Goal: Task Accomplishment & Management: Use online tool/utility

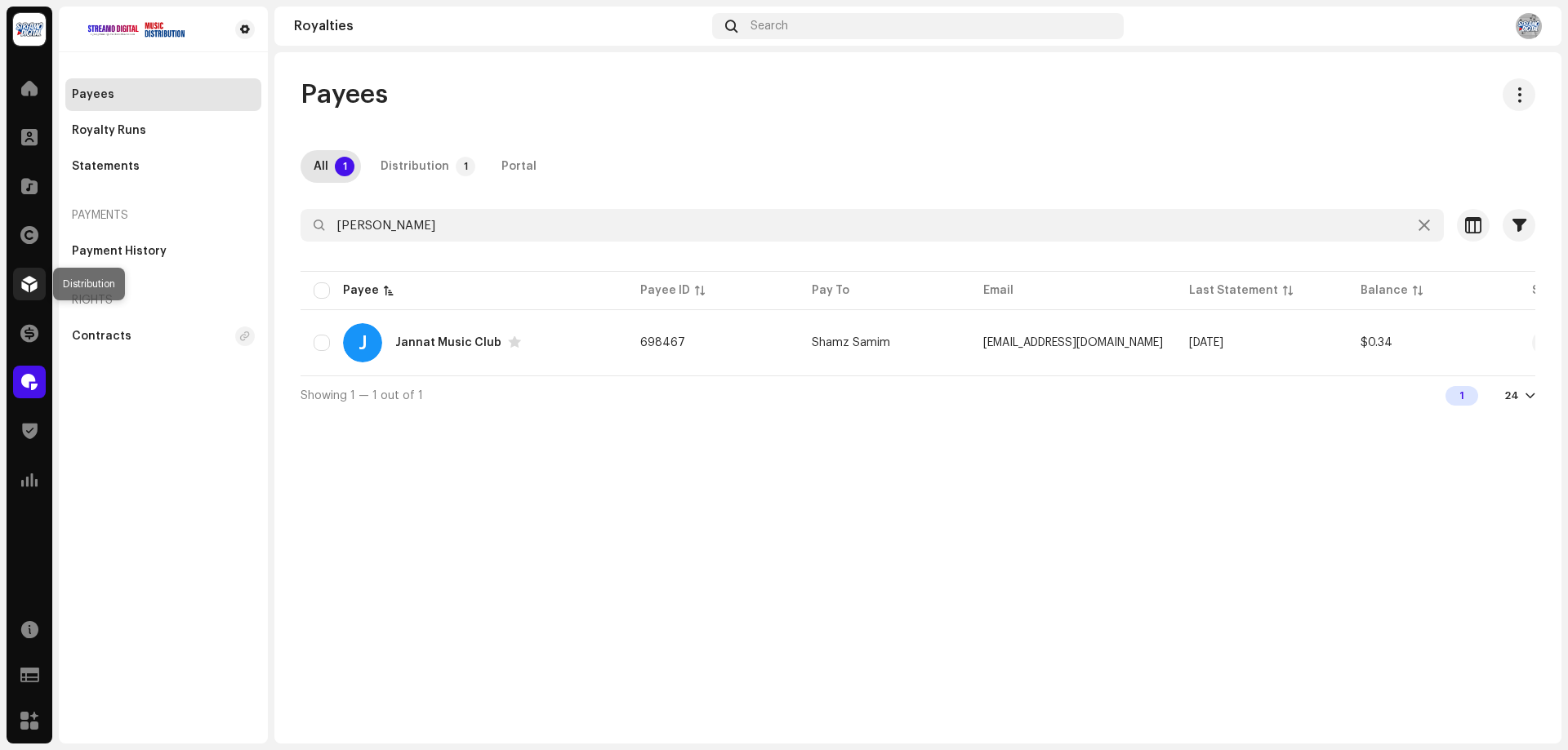
click at [39, 286] on div at bounding box center [30, 284] width 33 height 33
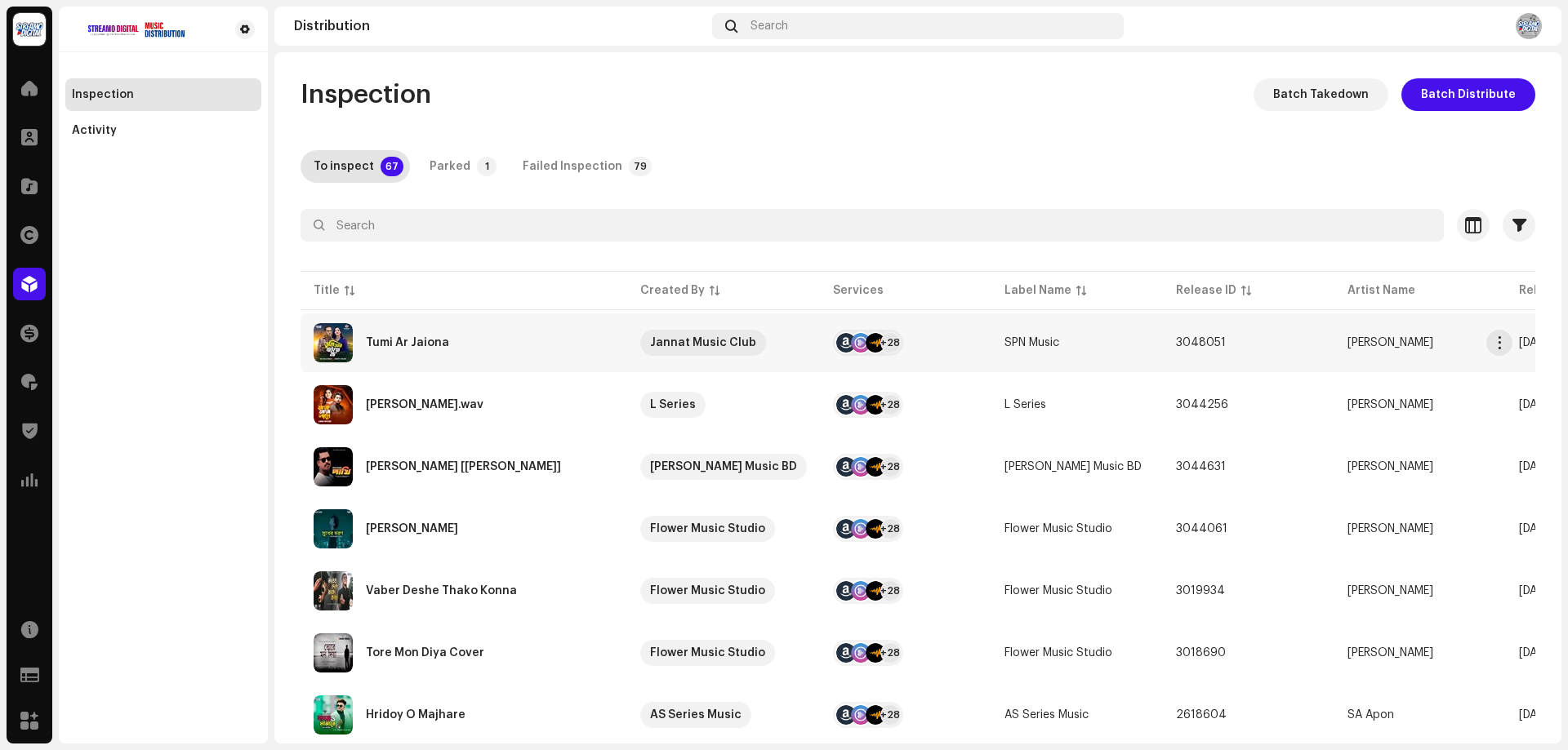
click at [485, 340] on div "Tumi Ar Jaiona" at bounding box center [463, 342] width 300 height 39
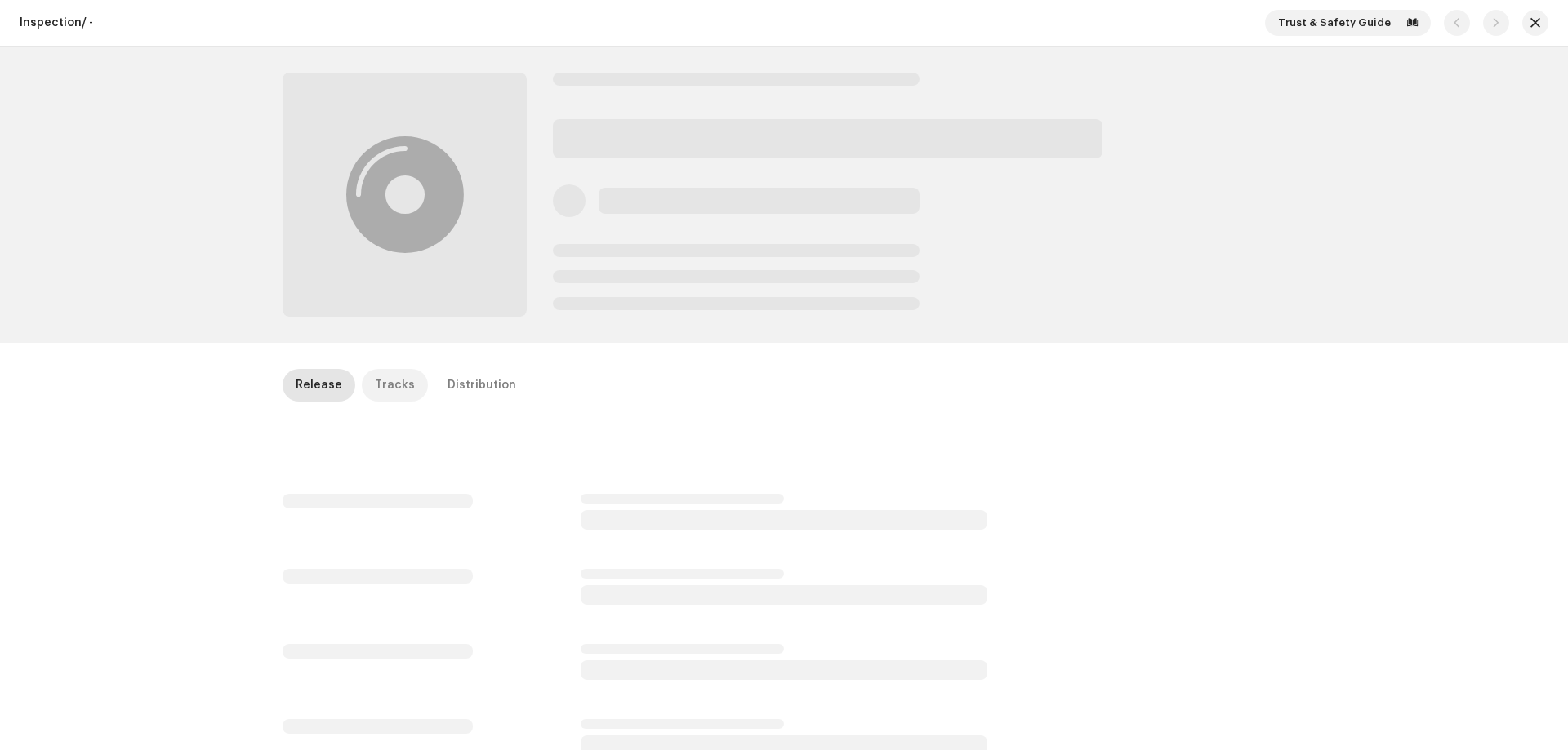
click at [408, 387] on p-tab "Tracks" at bounding box center [394, 386] width 66 height 33
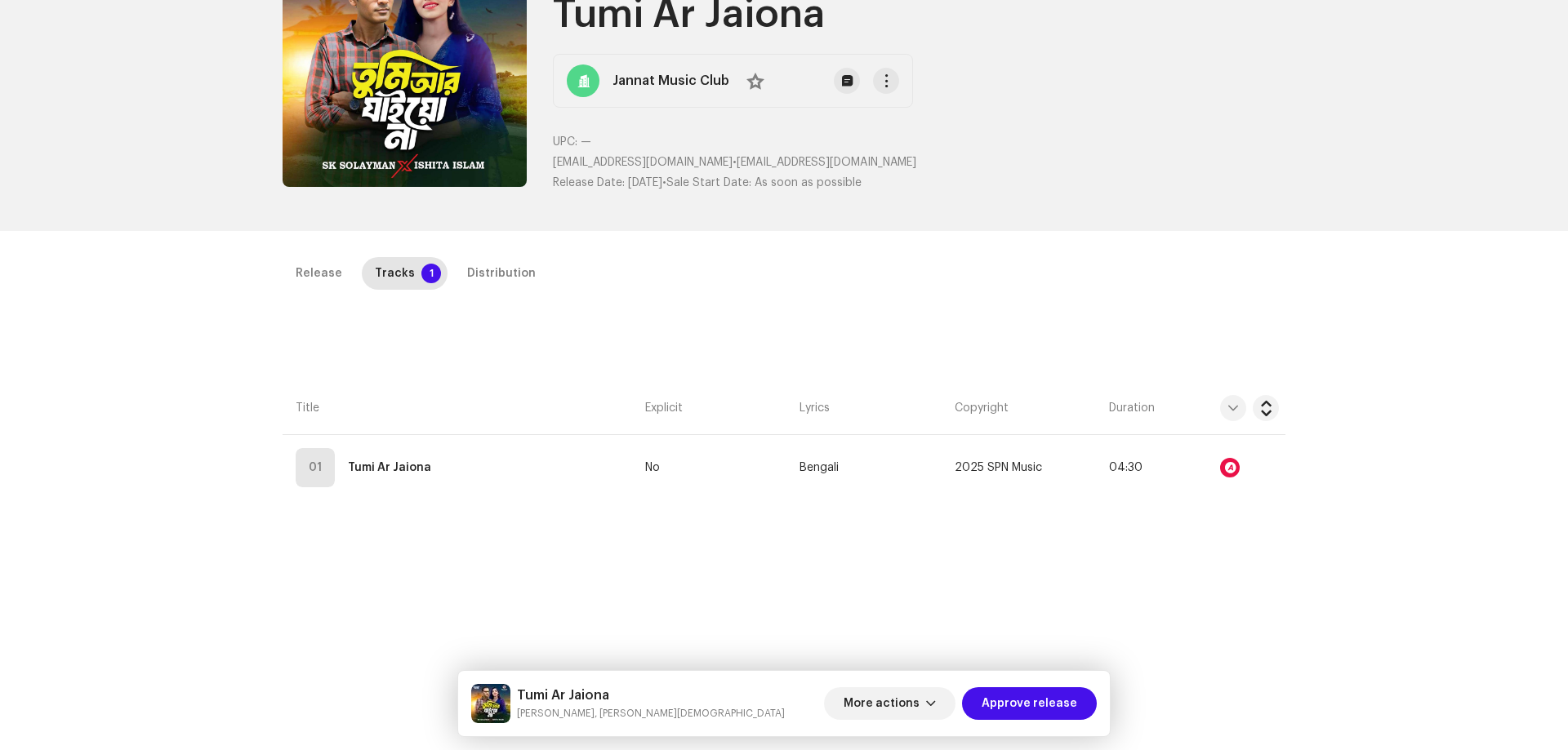
scroll to position [245, 0]
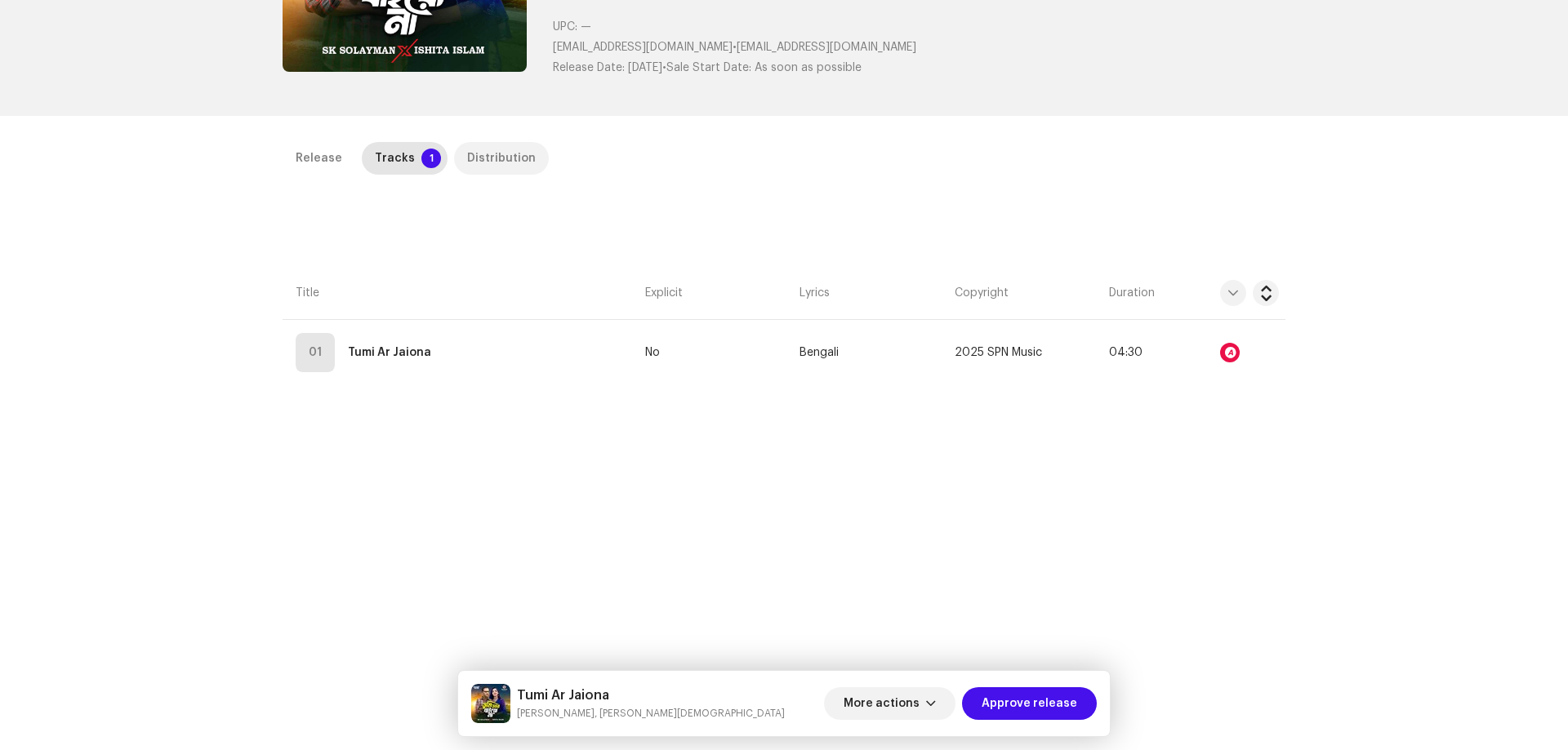
click at [498, 150] on div "Distribution" at bounding box center [501, 158] width 68 height 33
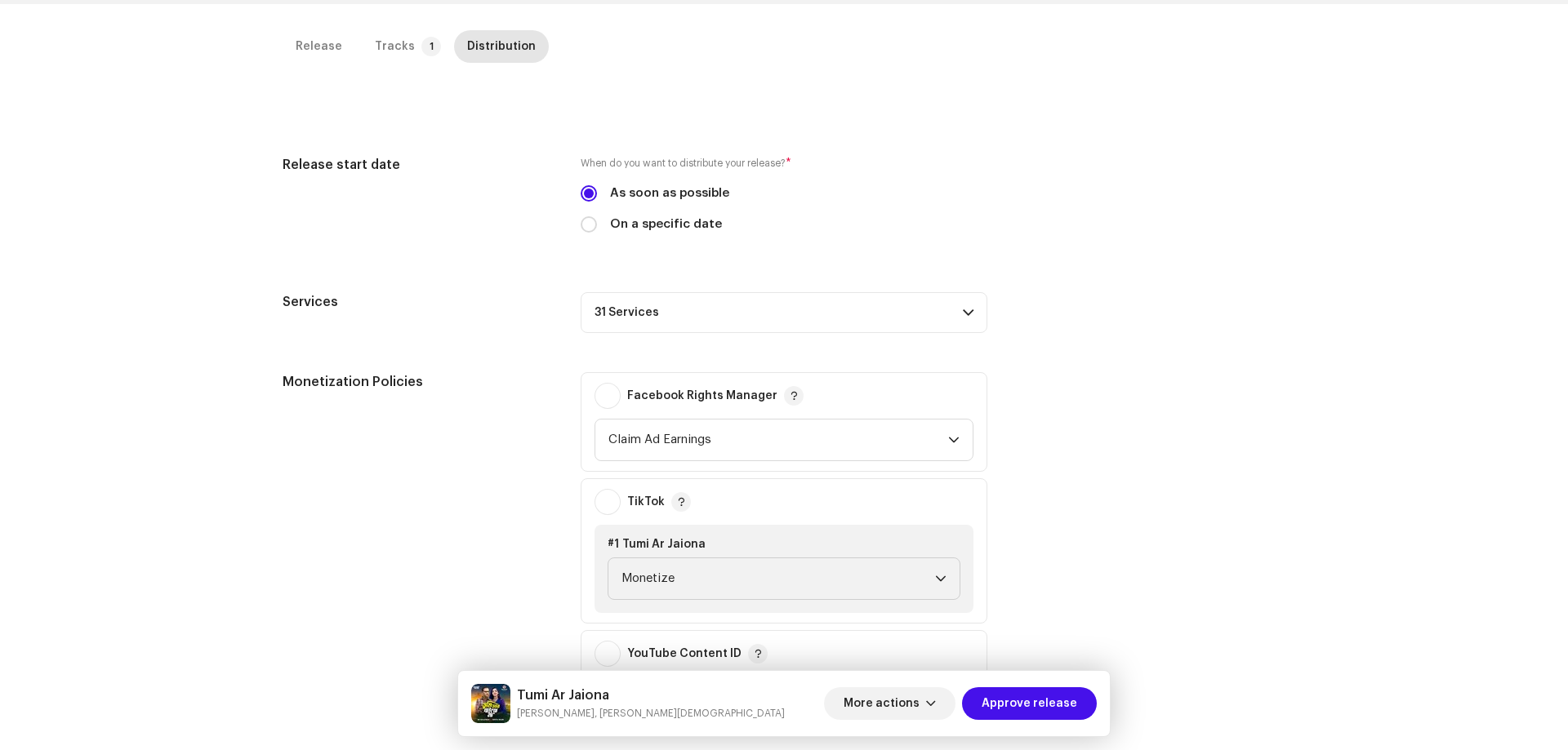
scroll to position [533, 0]
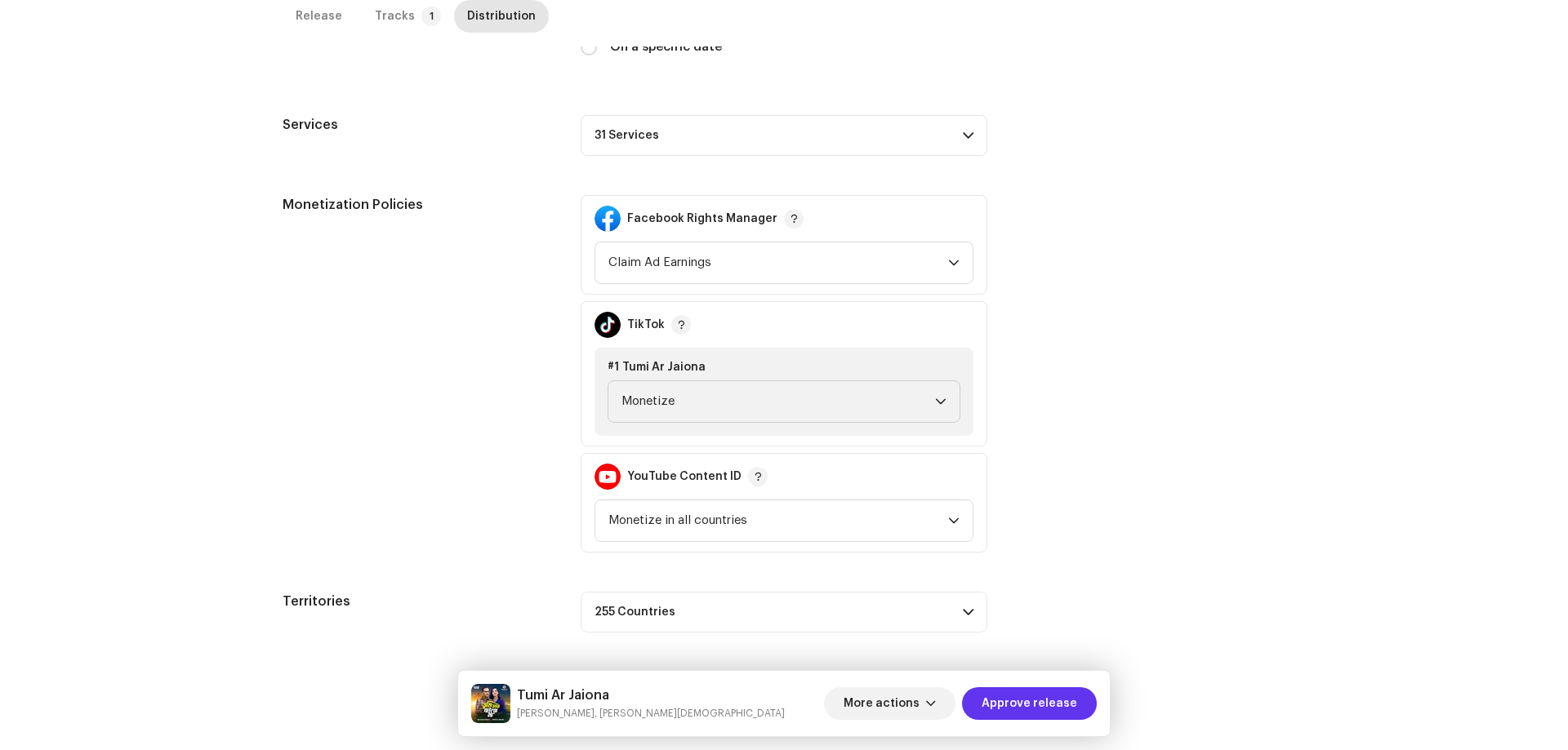
click at [1051, 704] on span "Approve release" at bounding box center [1030, 703] width 96 height 33
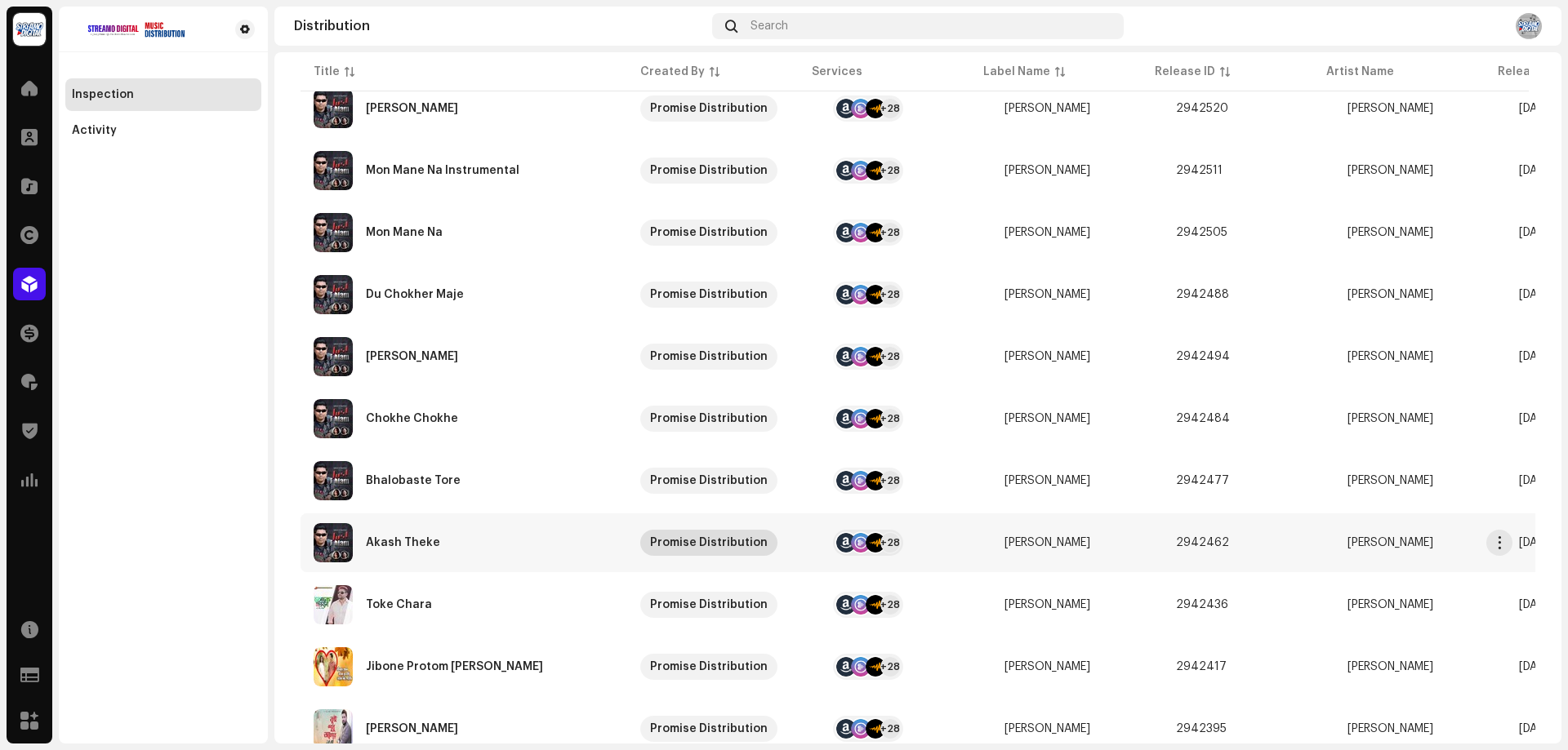
scroll to position [1108, 0]
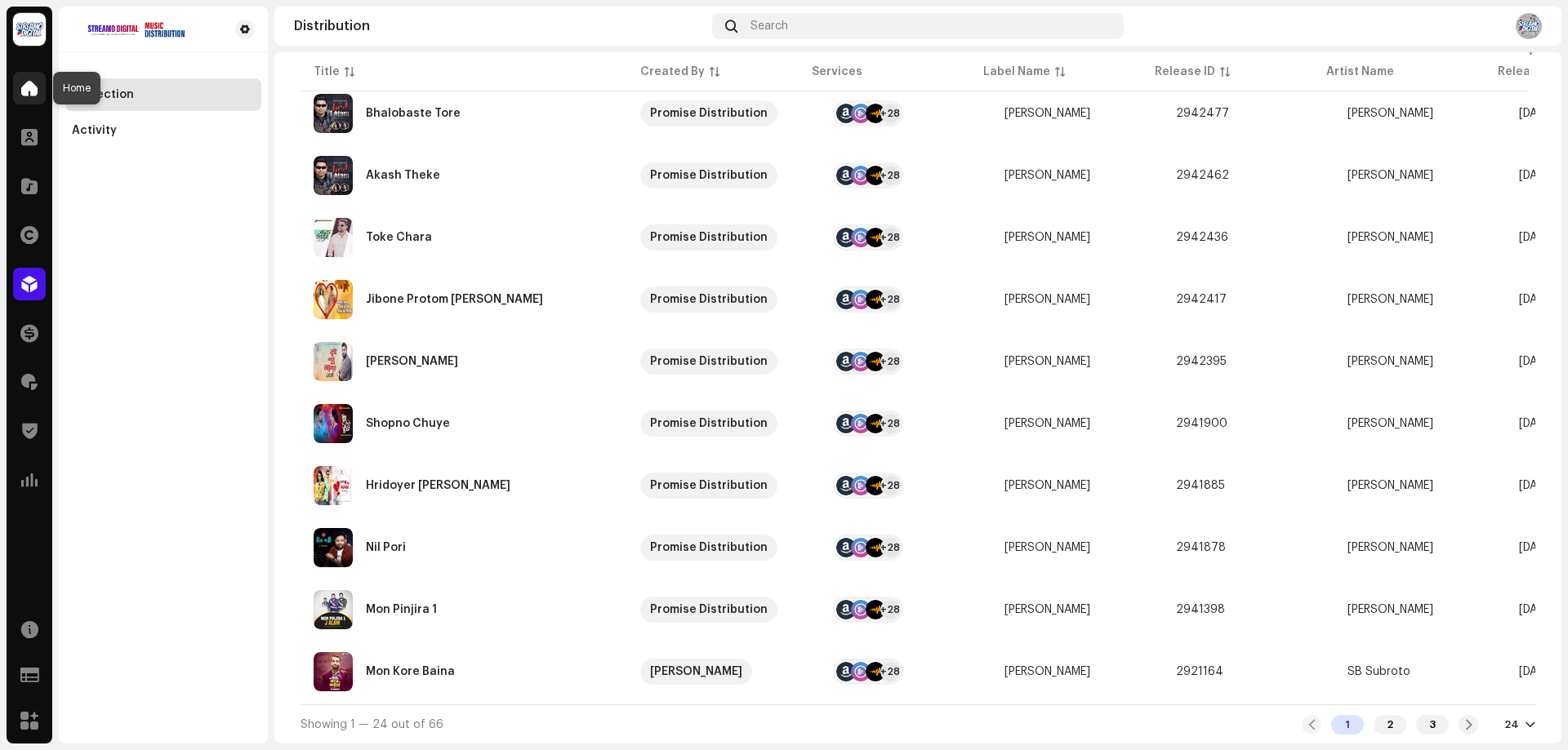
click at [37, 90] on div at bounding box center [30, 88] width 33 height 33
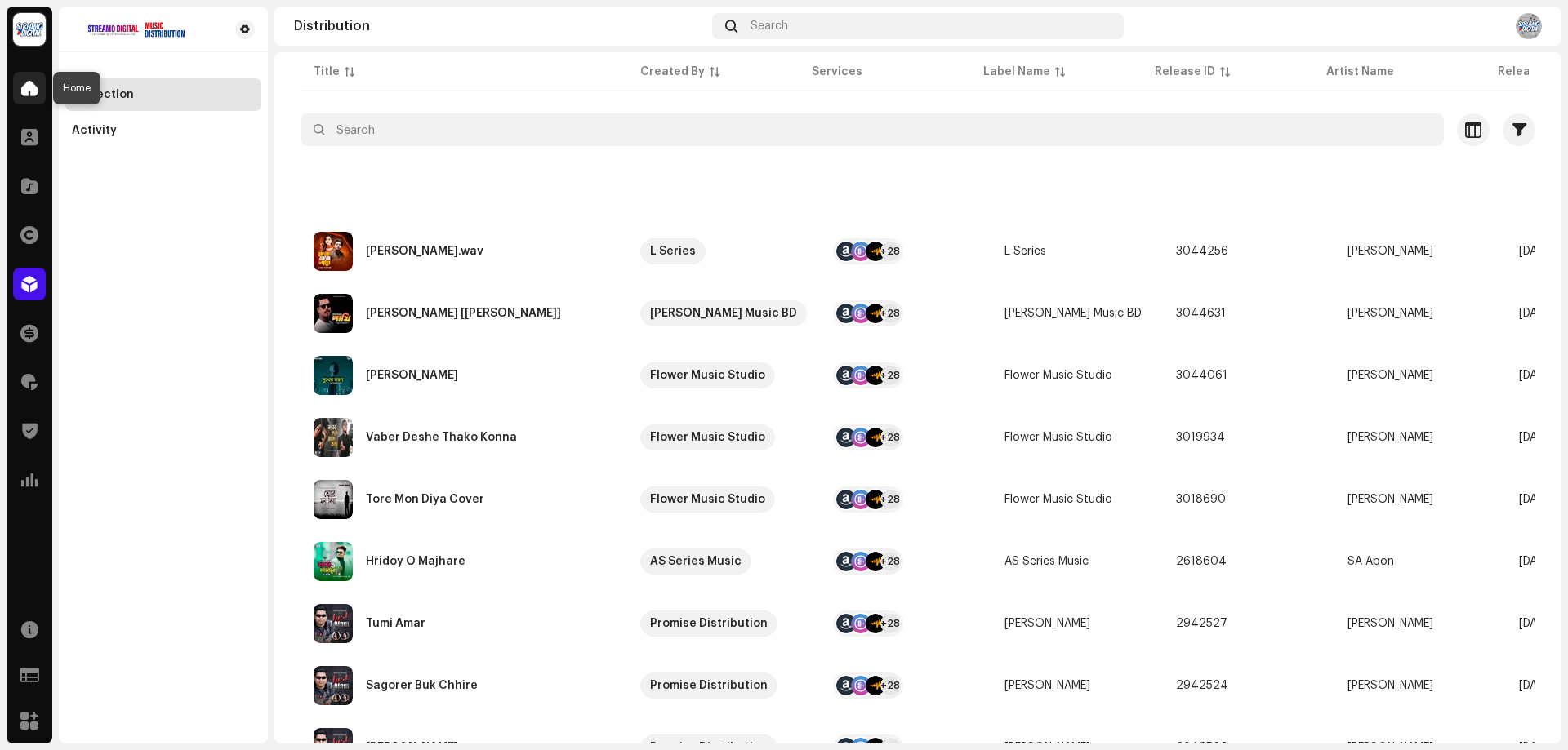
click at [37, 91] on div at bounding box center [30, 88] width 33 height 33
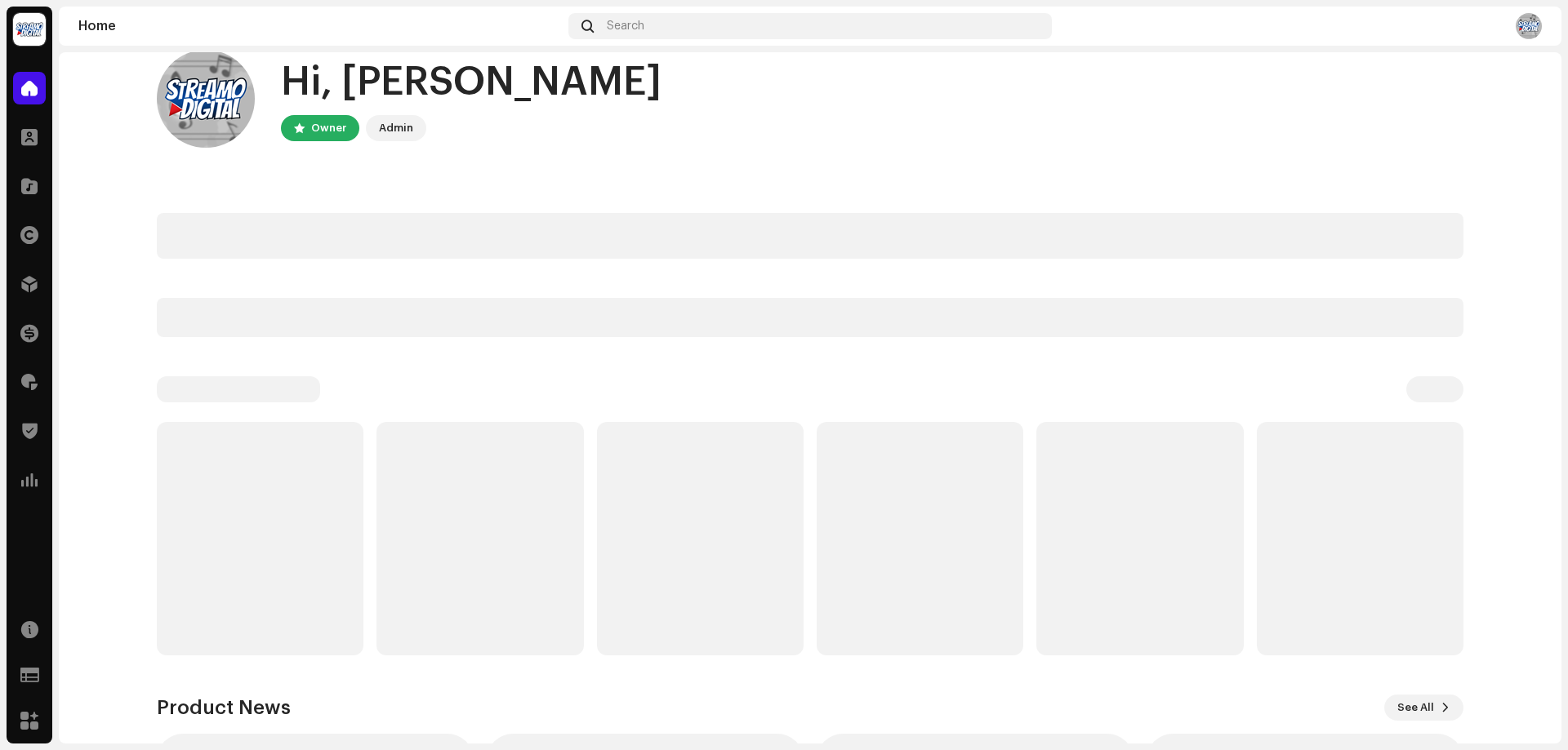
click at [37, 91] on div at bounding box center [30, 88] width 33 height 33
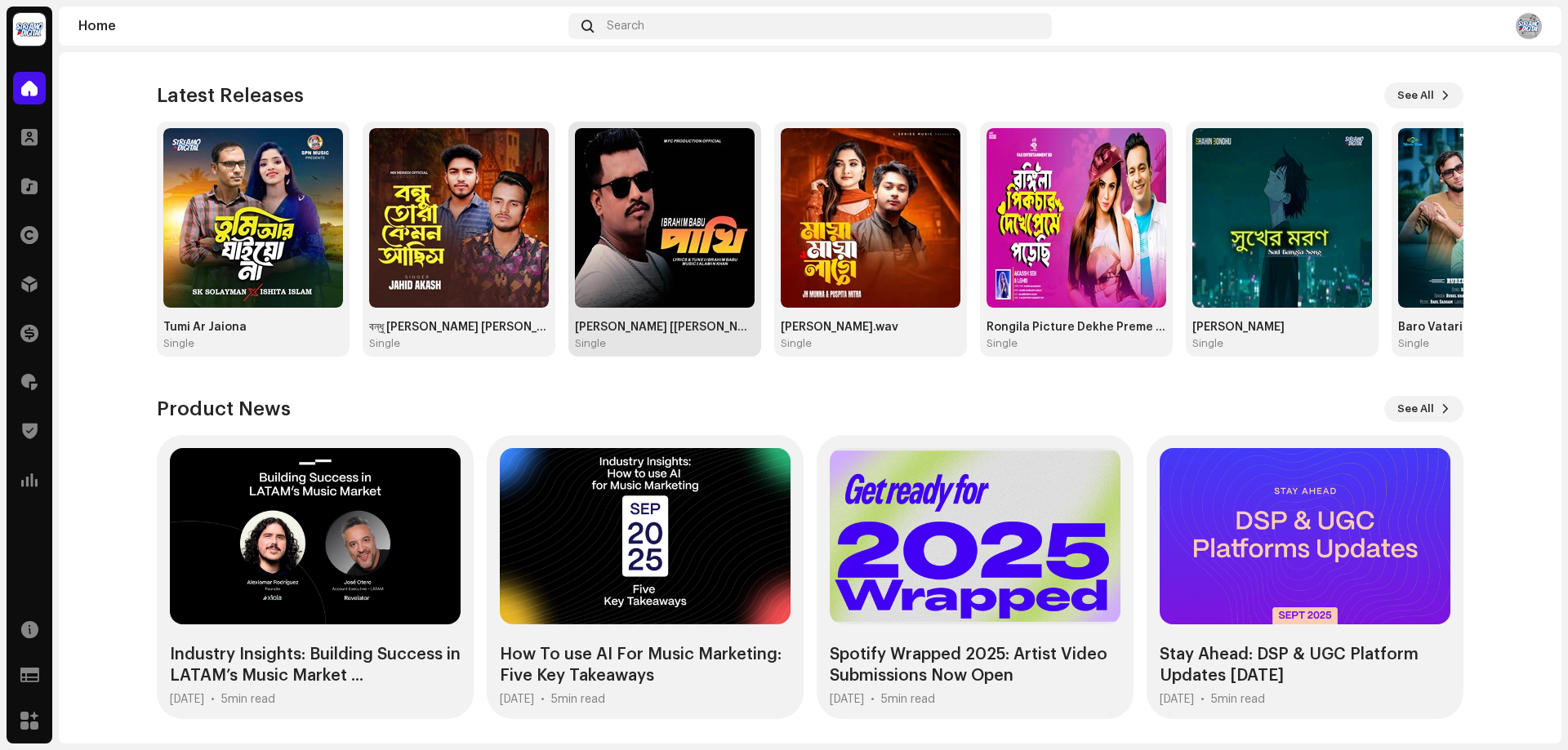
scroll to position [161, 0]
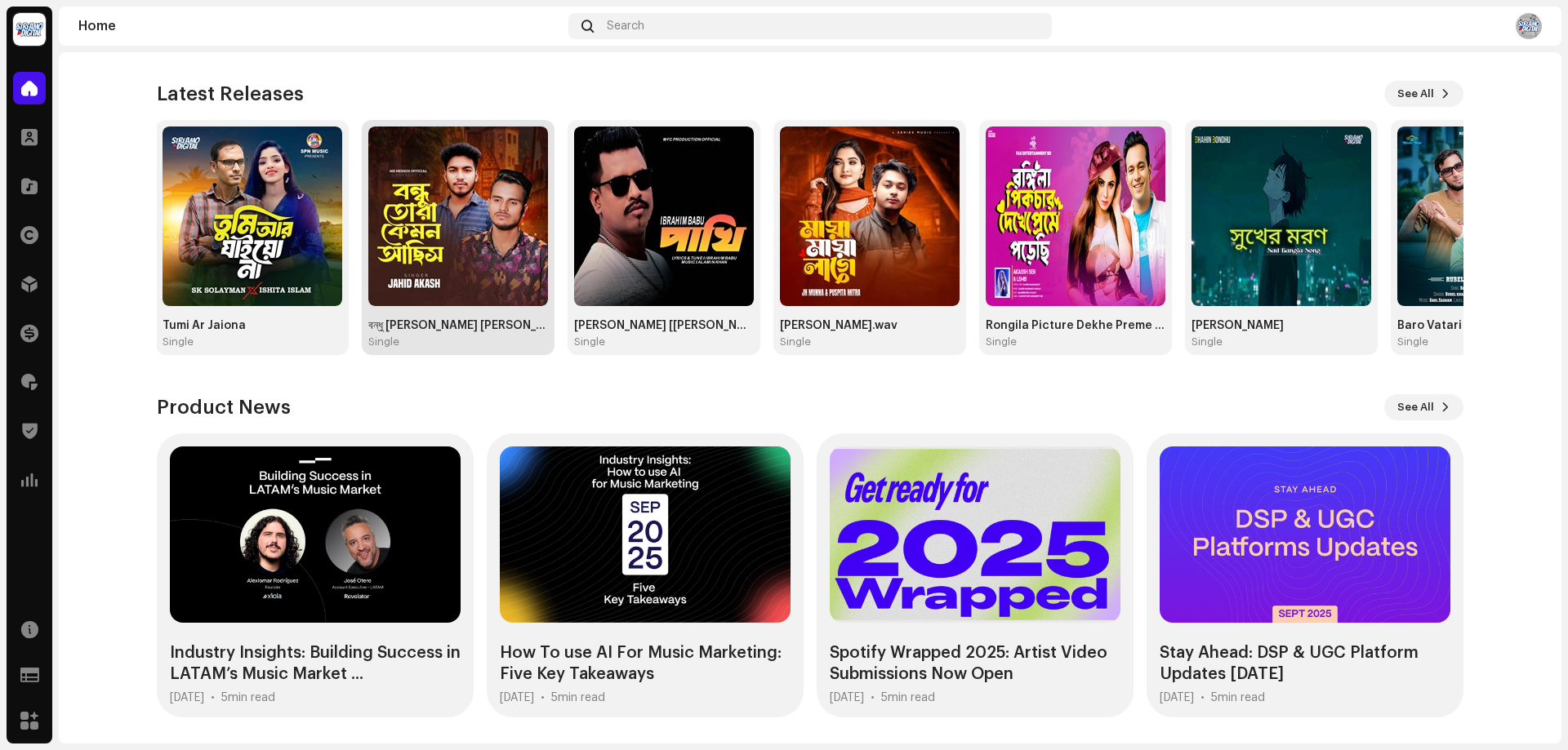
click at [481, 205] on img at bounding box center [458, 216] width 179 height 179
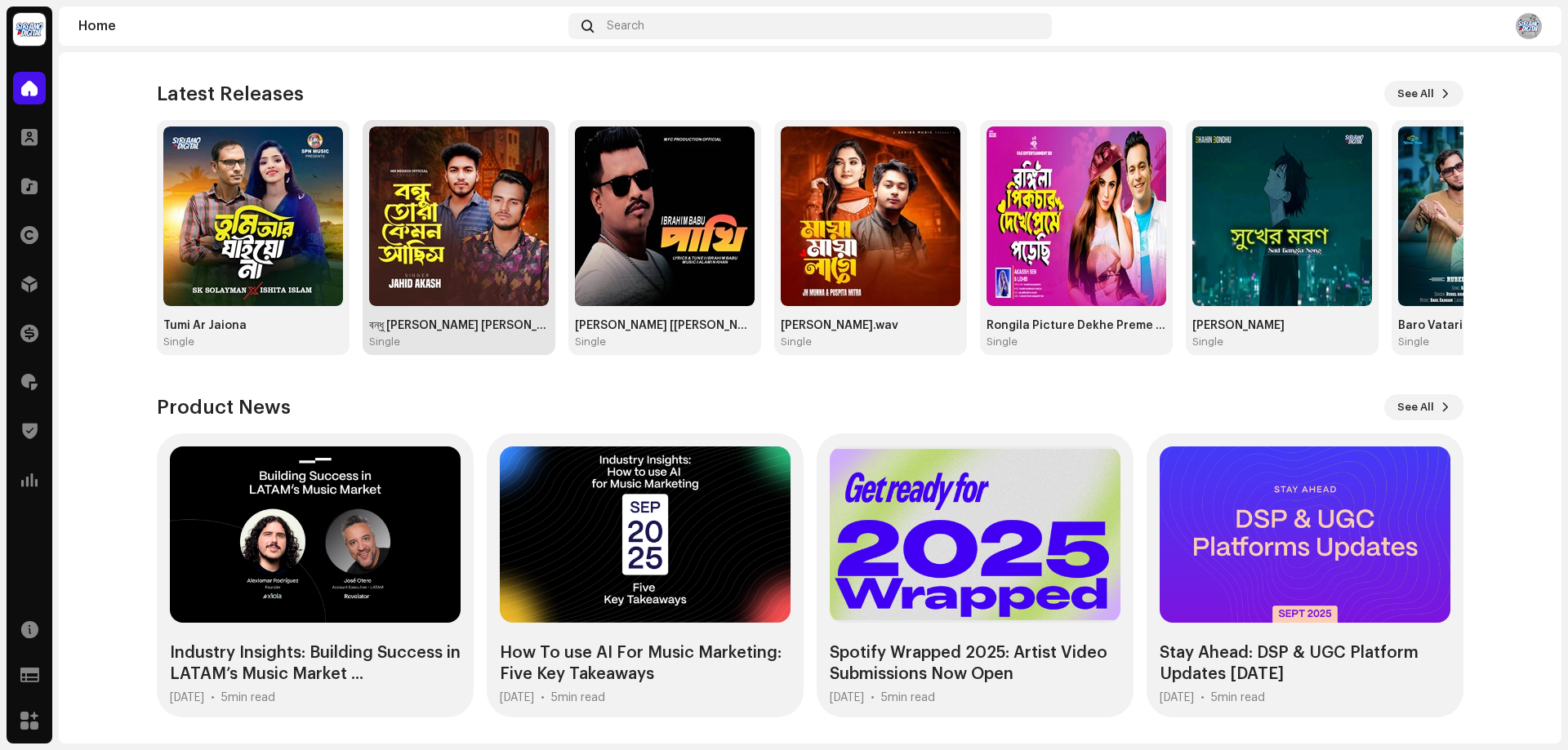
click at [480, 207] on img at bounding box center [459, 216] width 179 height 179
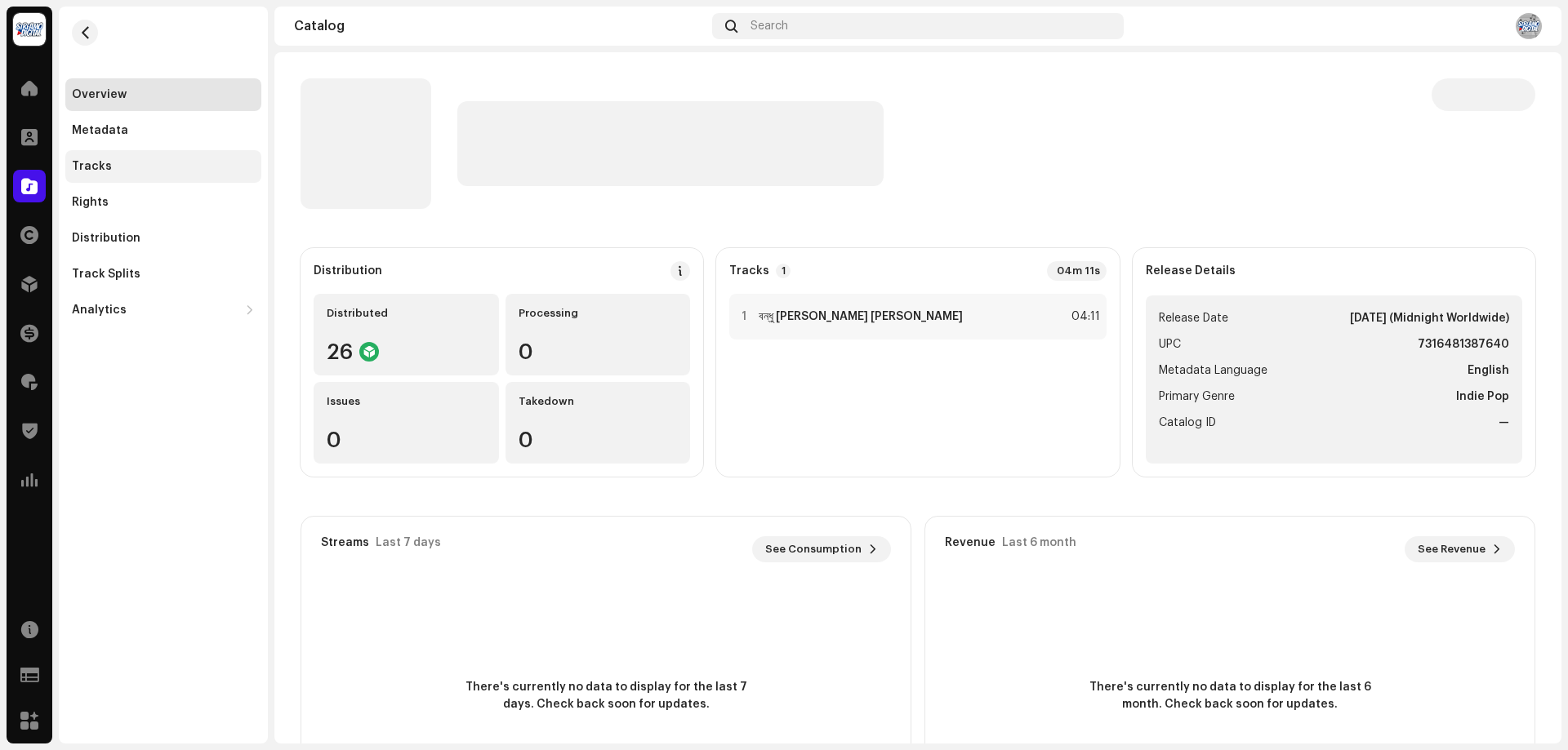
click at [123, 161] on div "Tracks" at bounding box center [163, 167] width 183 height 13
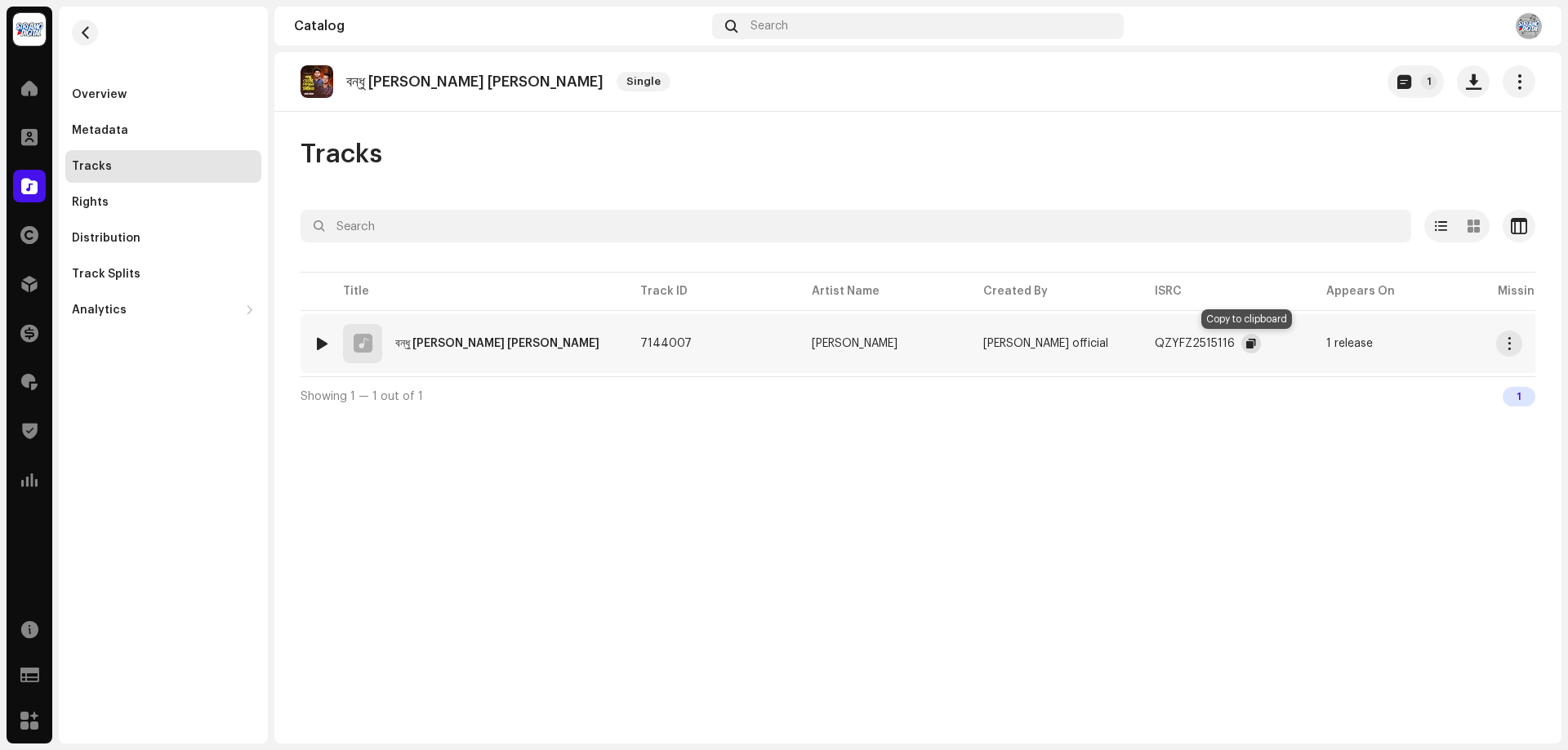
click at [1246, 347] on span "button" at bounding box center [1250, 343] width 10 height 13
click at [27, 88] on span at bounding box center [29, 88] width 16 height 13
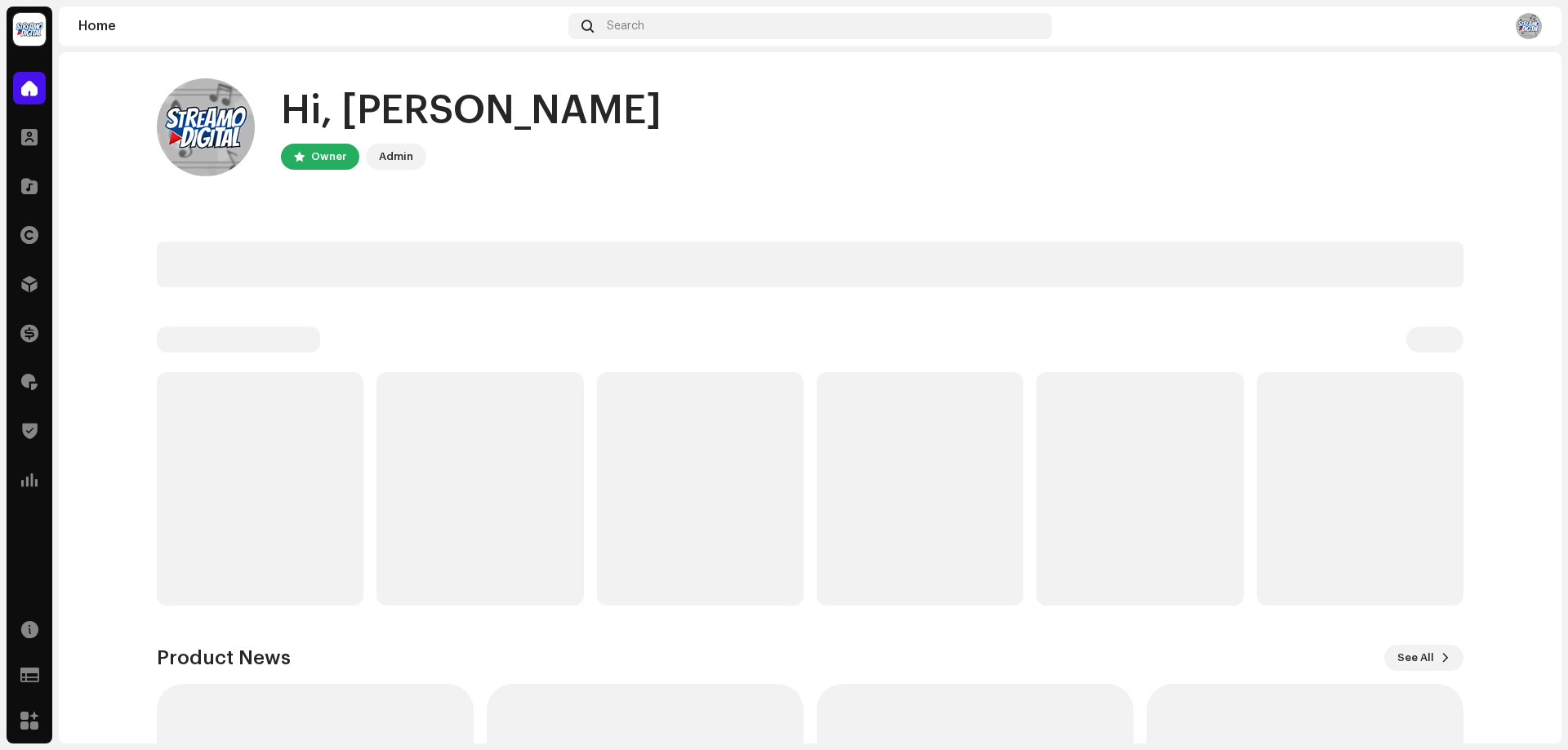
click at [27, 88] on span at bounding box center [29, 88] width 16 height 13
